Goal: Navigation & Orientation: Find specific page/section

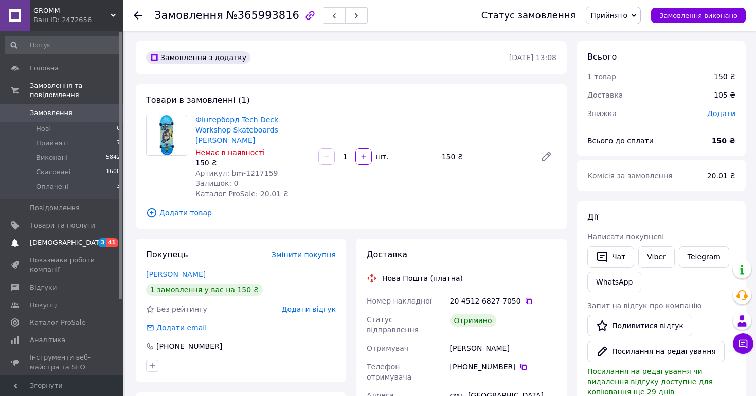
click at [51, 242] on span "[DEMOGRAPHIC_DATA]" at bounding box center [68, 243] width 76 height 9
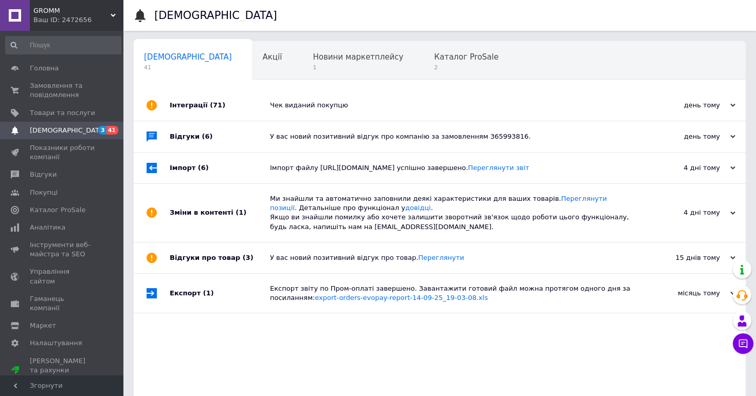
click at [292, 83] on div "Сповіщення 41 Акції 0 Новини маркетплейсу 1 Каталог ProSale 2 Навчання та заход…" at bounding box center [440, 222] width 612 height 362
click at [302, 62] on div "Новини маркетплейсу 1" at bounding box center [362, 61] width 121 height 39
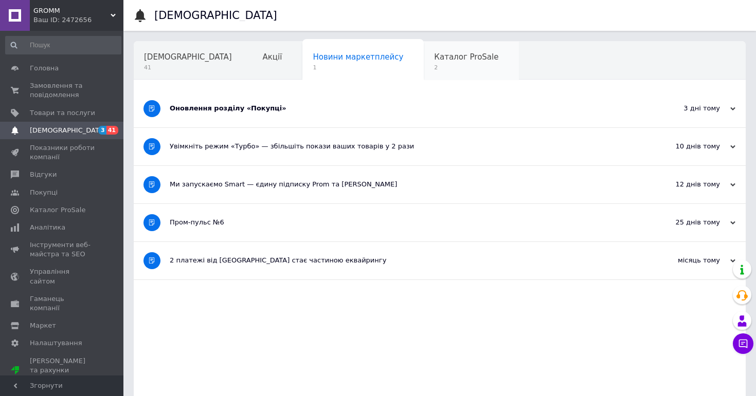
click at [434, 55] on span "Каталог ProSale" at bounding box center [466, 56] width 64 height 9
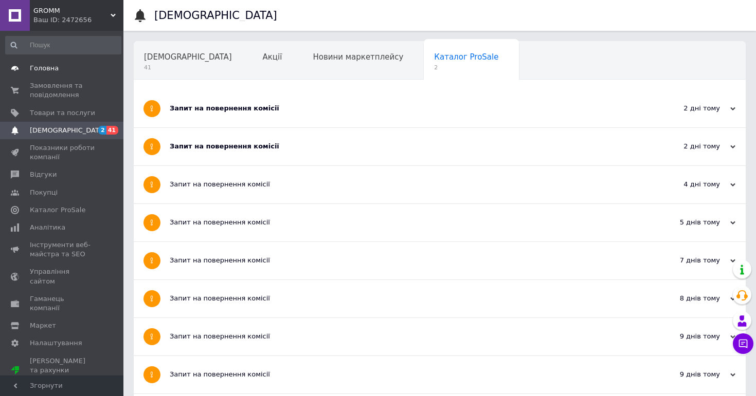
click at [26, 72] on span at bounding box center [15, 68] width 30 height 9
click at [46, 68] on span "Головна" at bounding box center [44, 68] width 29 height 9
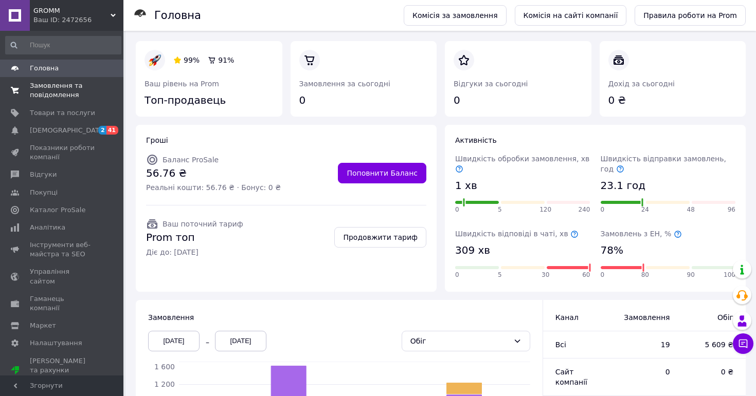
click at [49, 85] on span "Замовлення та повідомлення" at bounding box center [62, 90] width 65 height 19
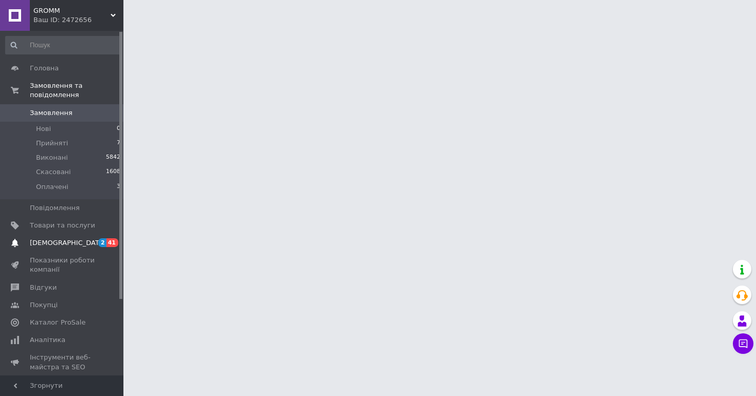
click at [43, 250] on link "[DEMOGRAPHIC_DATA] 2 41" at bounding box center [63, 242] width 126 height 17
